Goal: Task Accomplishment & Management: Use online tool/utility

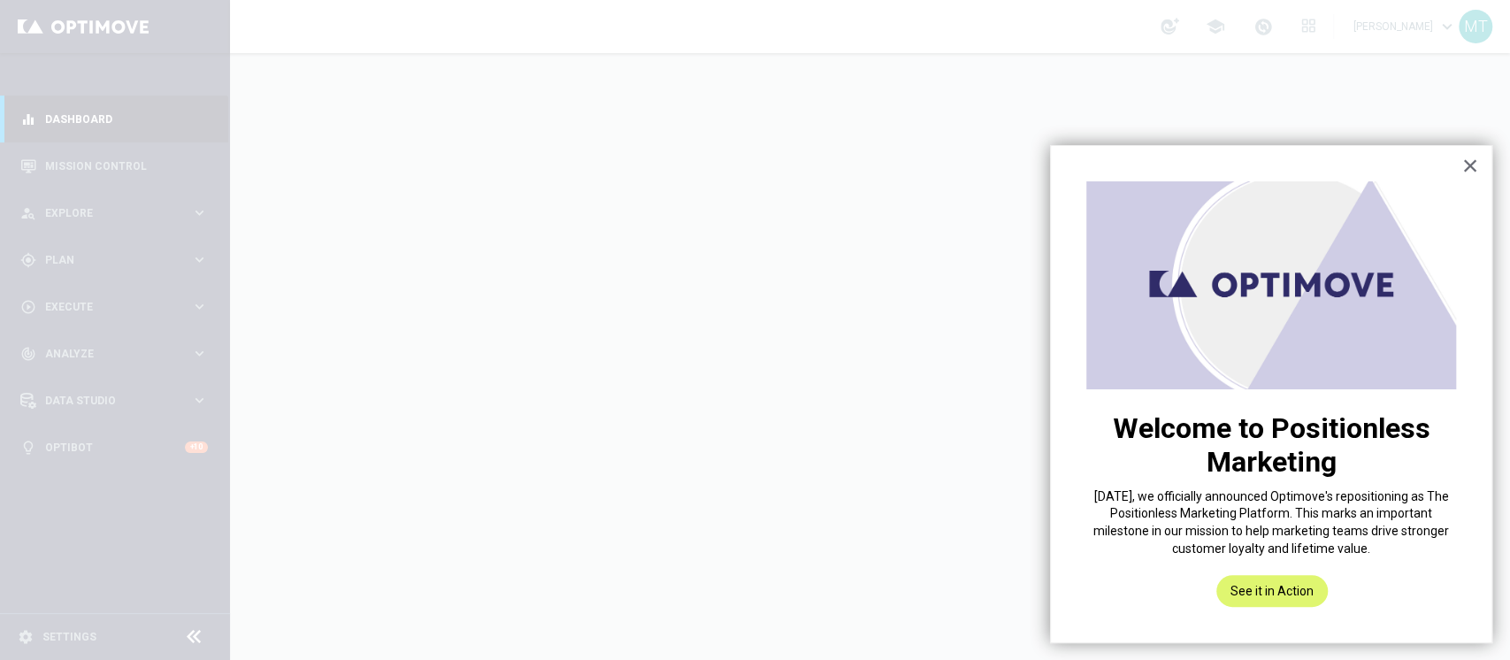
click at [1473, 164] on button "×" at bounding box center [1469, 165] width 17 height 28
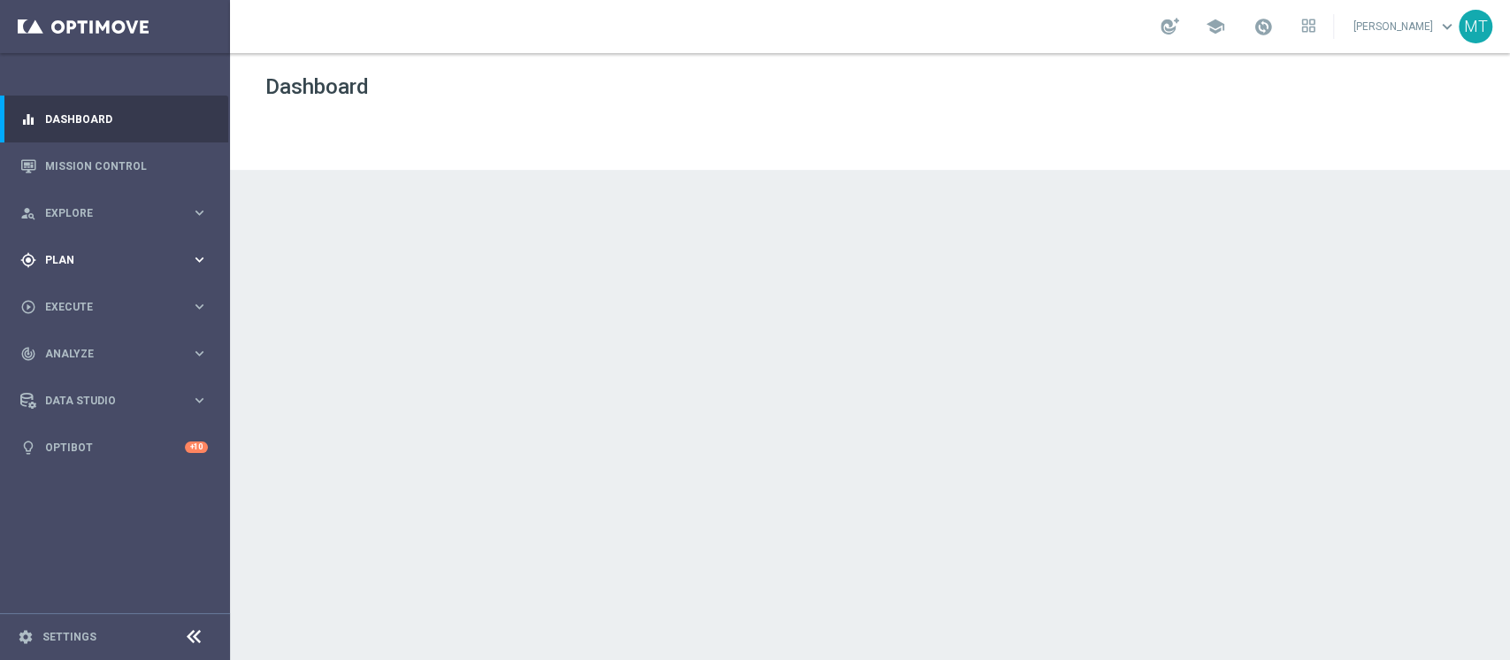
click at [116, 244] on div "gps_fixed Plan keyboard_arrow_right" at bounding box center [114, 259] width 228 height 47
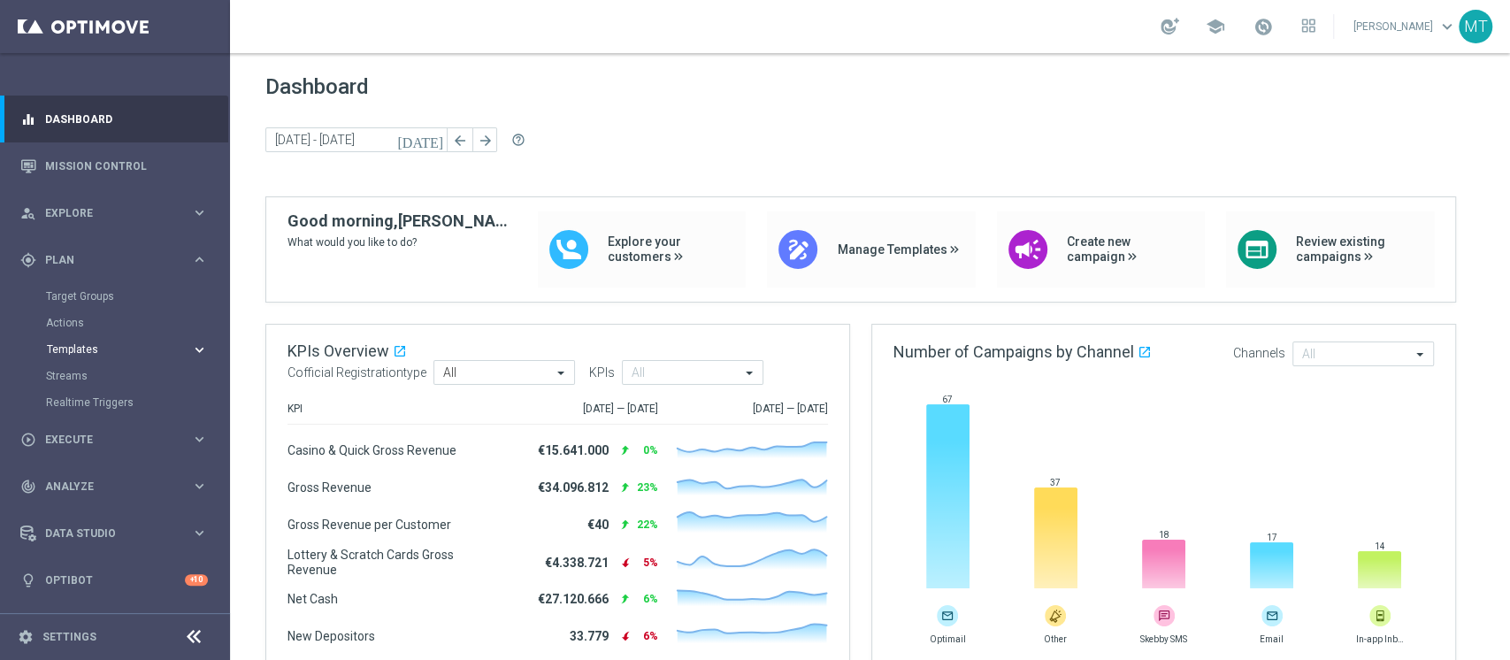
click at [90, 352] on span "Templates" at bounding box center [110, 349] width 126 height 11
click at [85, 372] on link "Optimail" at bounding box center [119, 376] width 129 height 14
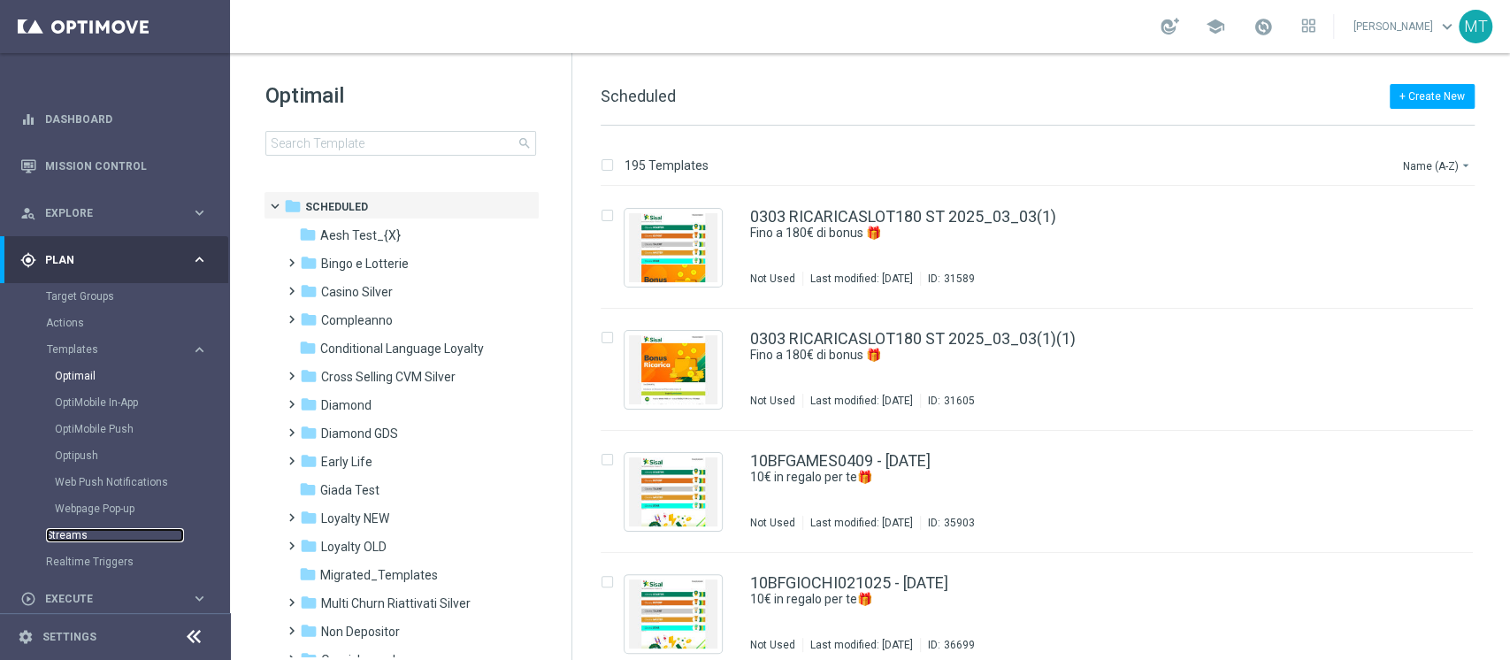
click at [80, 537] on link "Streams" at bounding box center [115, 535] width 138 height 14
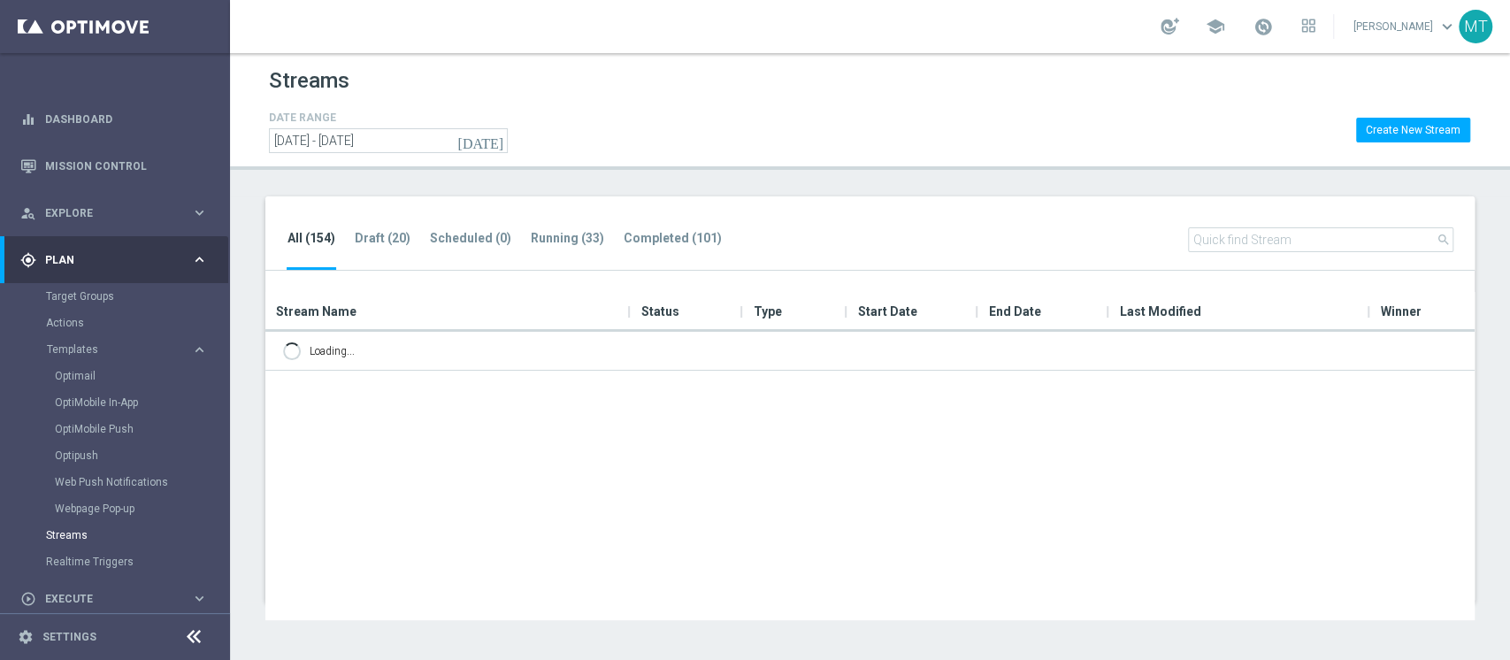
drag, startPoint x: 210, startPoint y: 267, endPoint x: 206, endPoint y: 255, distance: 13.1
click at [209, 267] on div "gps_fixed Plan keyboard_arrow_right" at bounding box center [114, 259] width 228 height 47
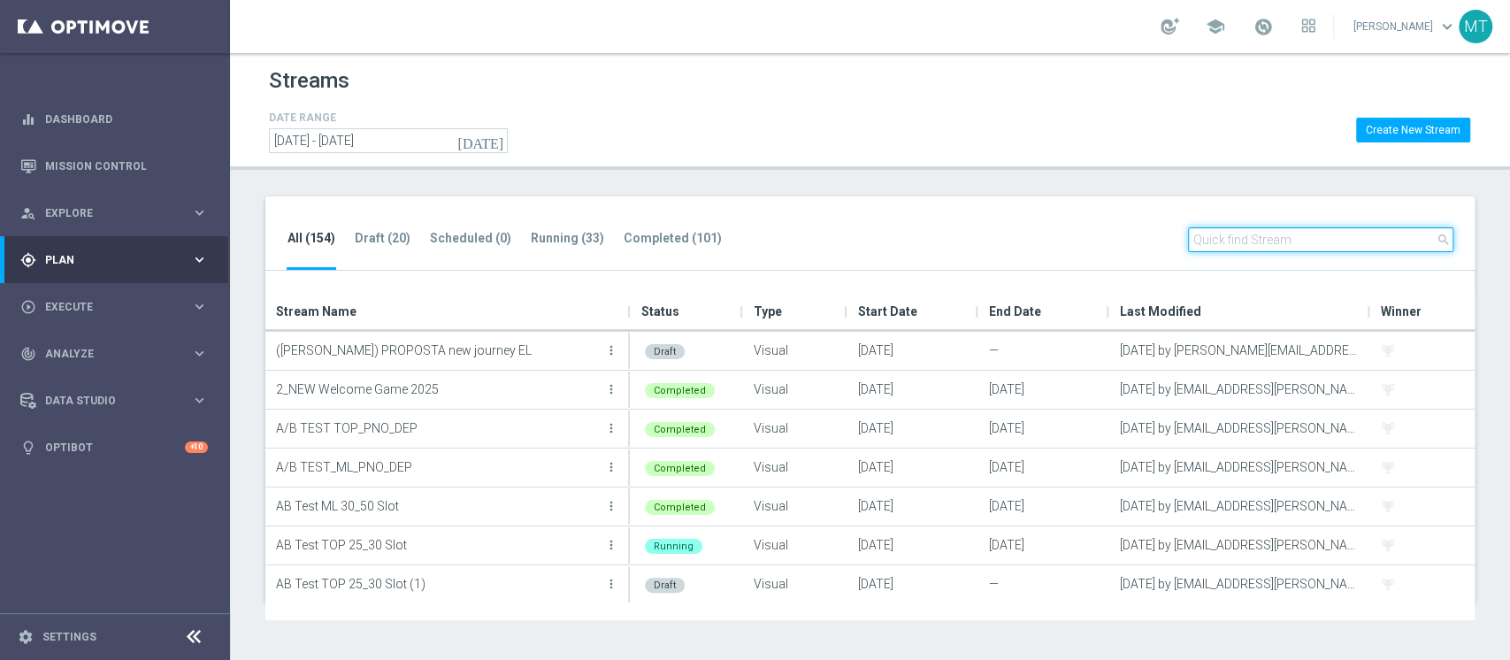
click at [1399, 231] on input "text" at bounding box center [1320, 239] width 265 height 25
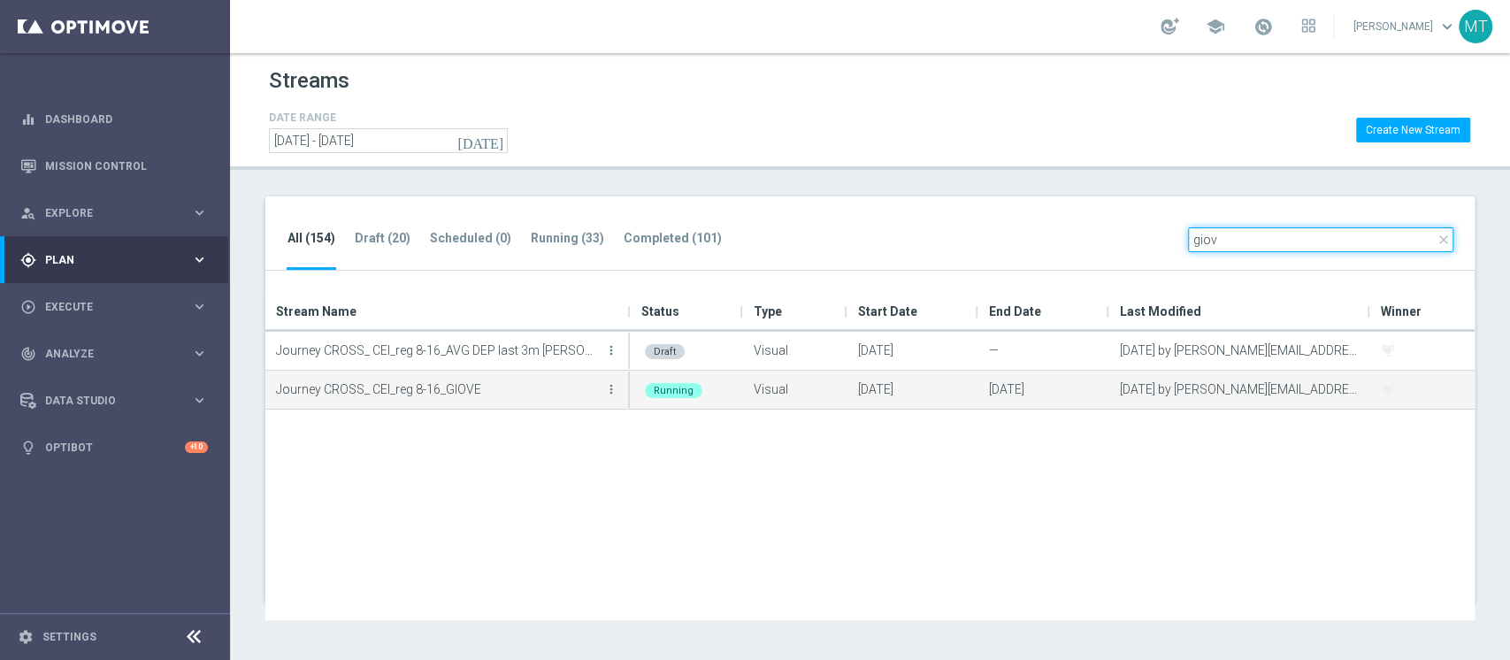
type input "giov"
click at [610, 394] on button "more_vert" at bounding box center [611, 388] width 18 height 35
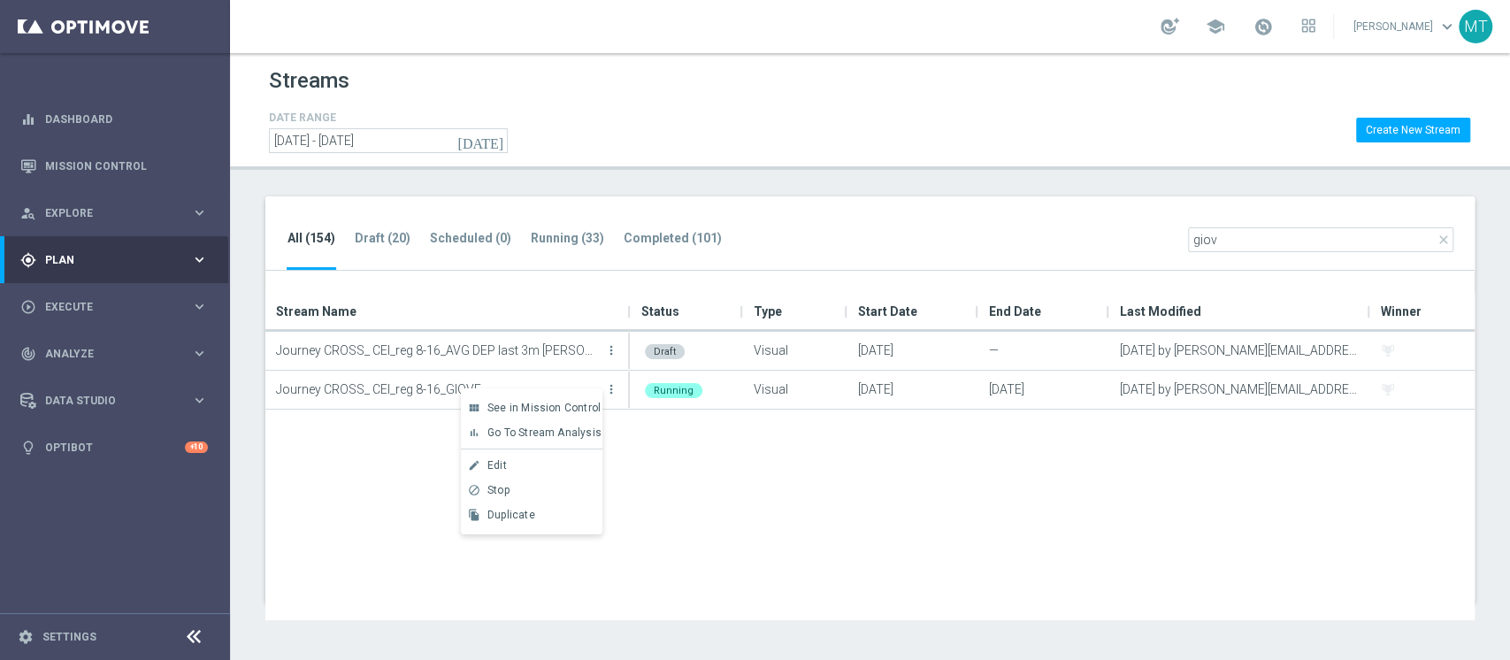
click at [523, 468] on div "Edit" at bounding box center [540, 465] width 107 height 12
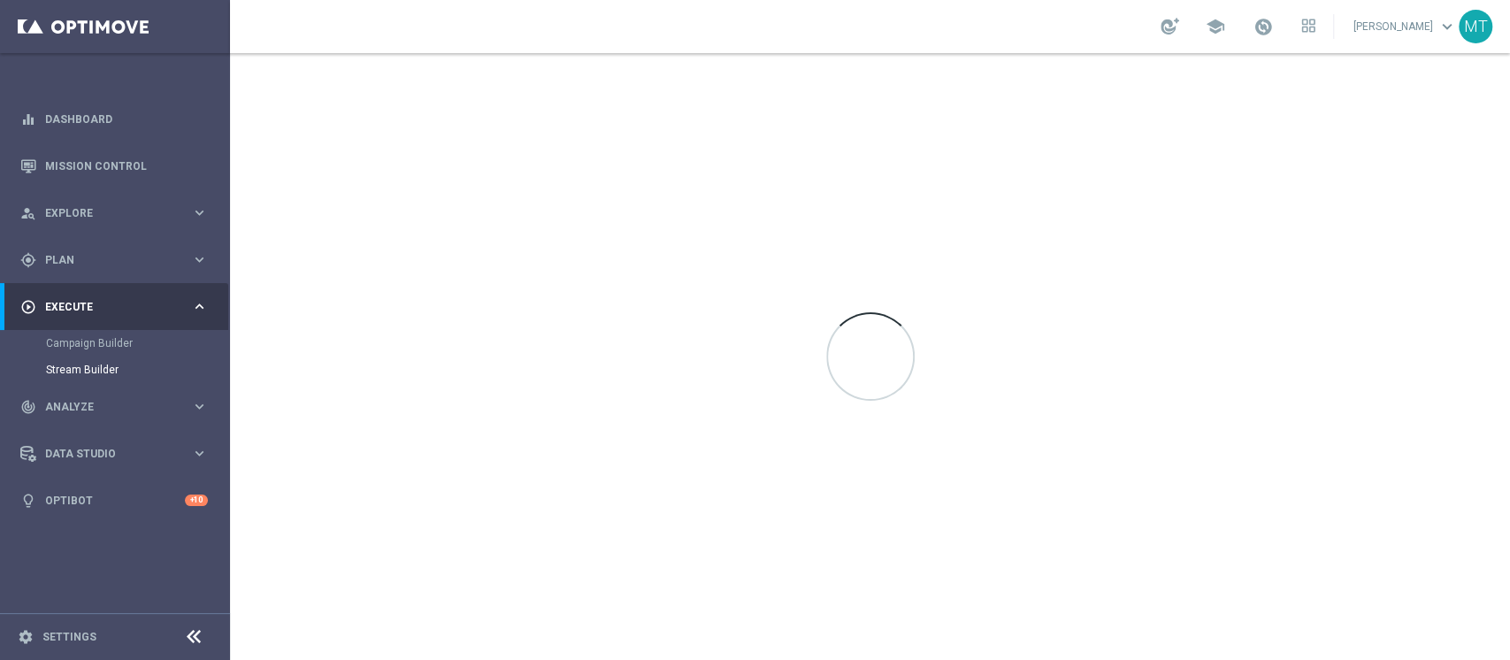
click at [615, 385] on div "Streams DATE RANGE [DATE] [DATE] - [DATE] Create New Stream All (154) Draft (20…" at bounding box center [870, 356] width 1280 height 607
